Goal: Information Seeking & Learning: Learn about a topic

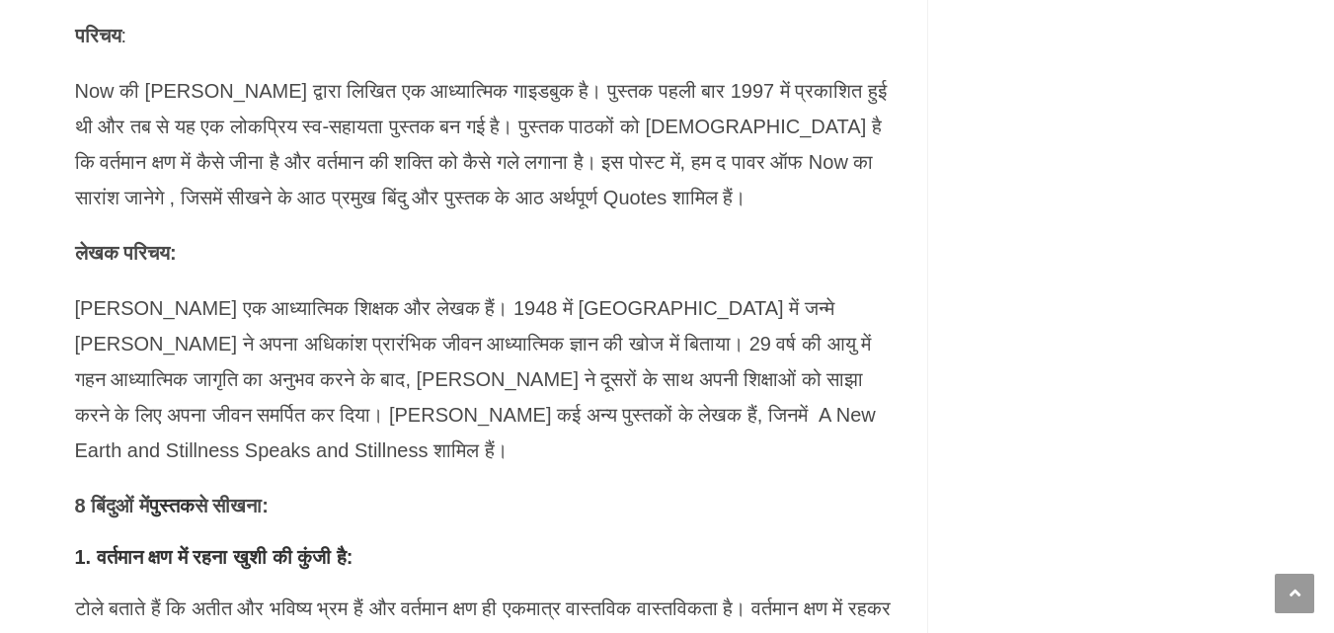
scroll to position [1383, 0]
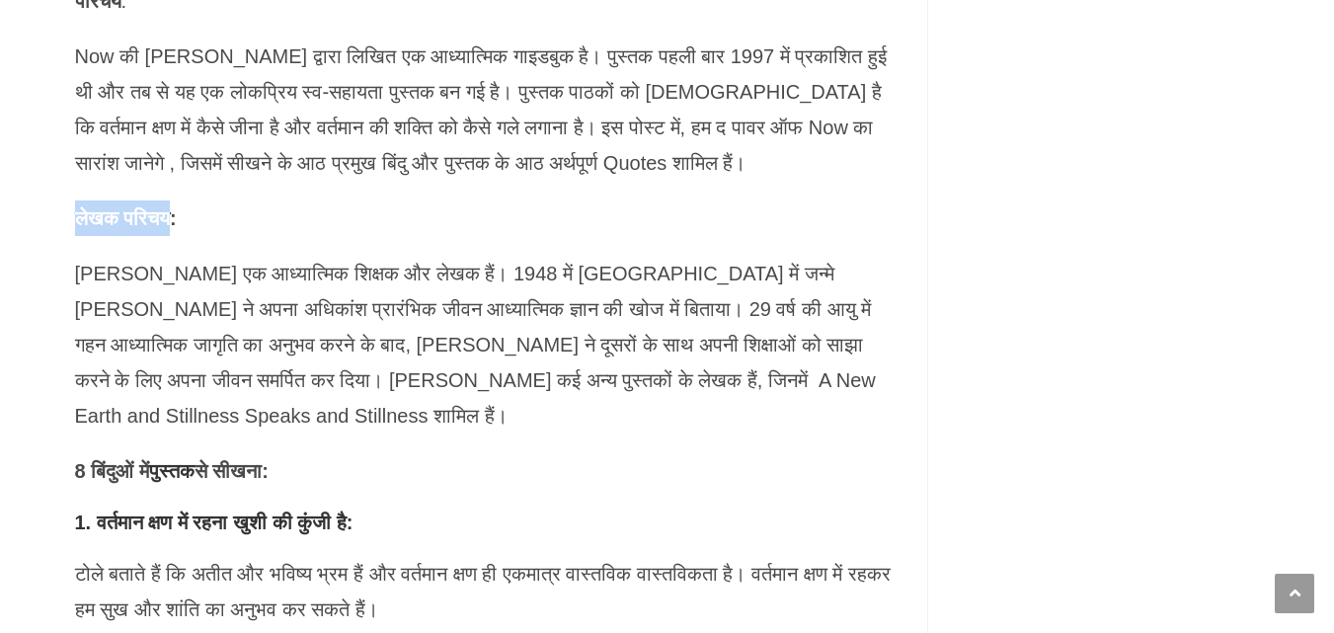
drag, startPoint x: 184, startPoint y: 213, endPoint x: 77, endPoint y: 212, distance: 106.7
click at [77, 212] on strong "लेखक परिचय:" at bounding box center [126, 218] width 102 height 22
click at [245, 222] on p "लेखक परिचय:" at bounding box center [486, 219] width 823 height 36
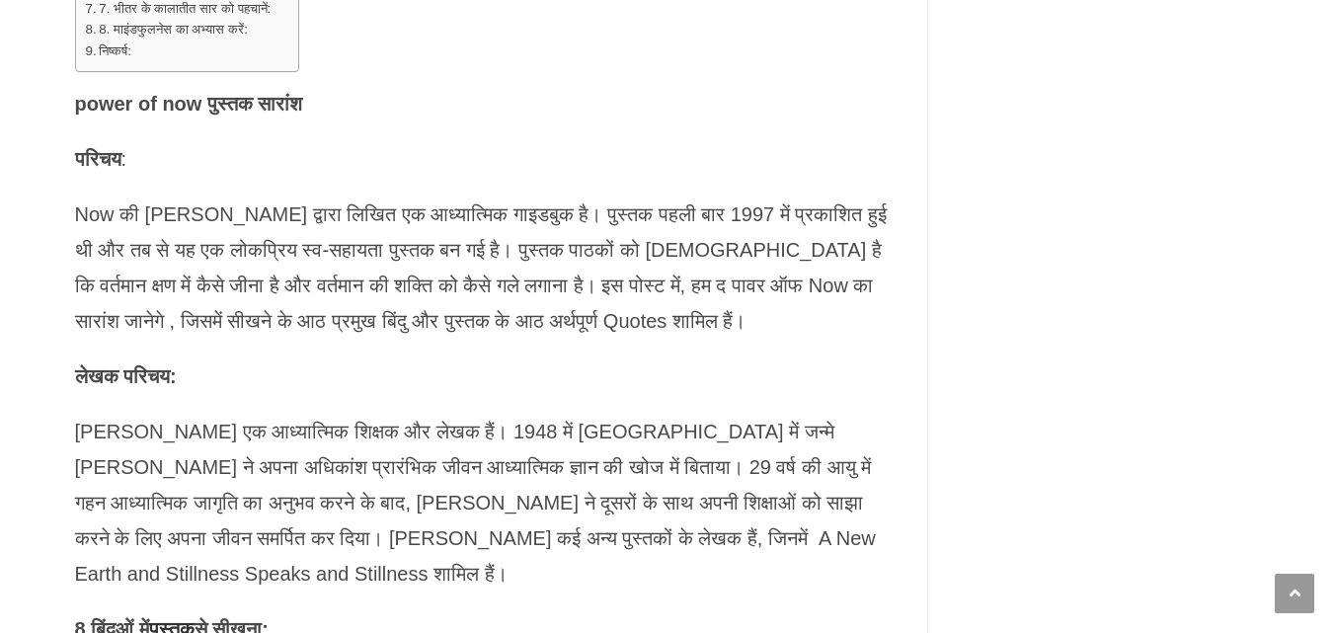
scroll to position [1126, 0]
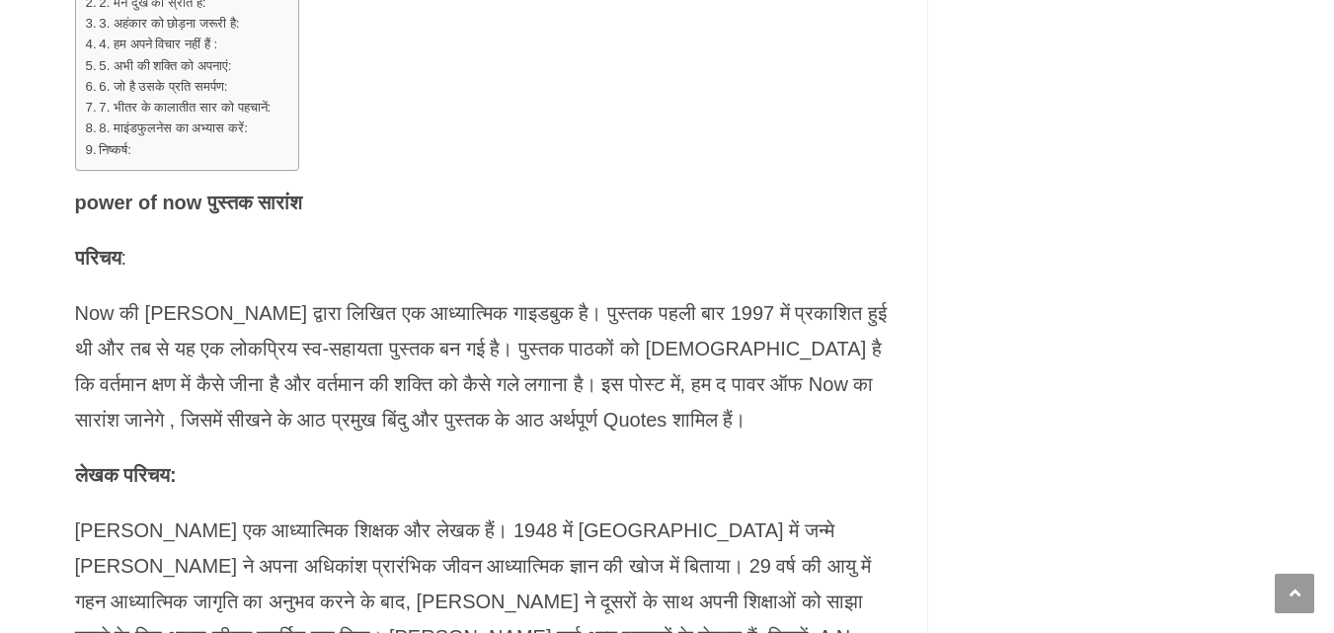
drag, startPoint x: 622, startPoint y: 239, endPoint x: 1019, endPoint y: 508, distance: 479.4
drag, startPoint x: 979, startPoint y: 509, endPoint x: 772, endPoint y: 132, distance: 429.2
